Goal: Task Accomplishment & Management: Use online tool/utility

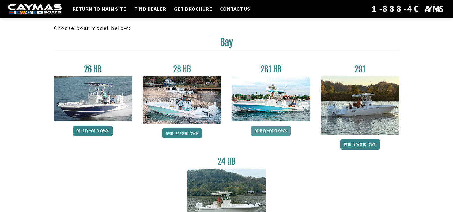
click at [272, 133] on link "Build your own" at bounding box center [271, 131] width 40 height 10
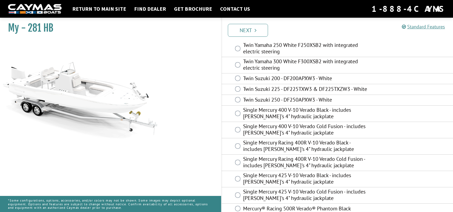
scroll to position [86, 0]
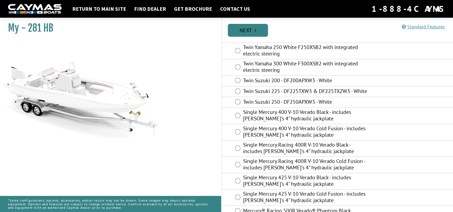
click at [241, 28] on link "Next" at bounding box center [248, 30] width 40 height 13
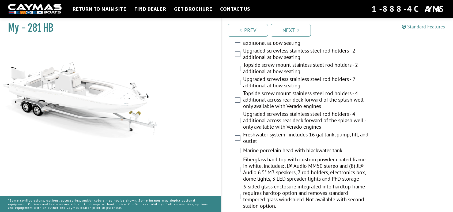
scroll to position [518, 0]
click at [104, 8] on link "Return to main site" at bounding box center [99, 8] width 59 height 7
